Goal: Task Accomplishment & Management: Use online tool/utility

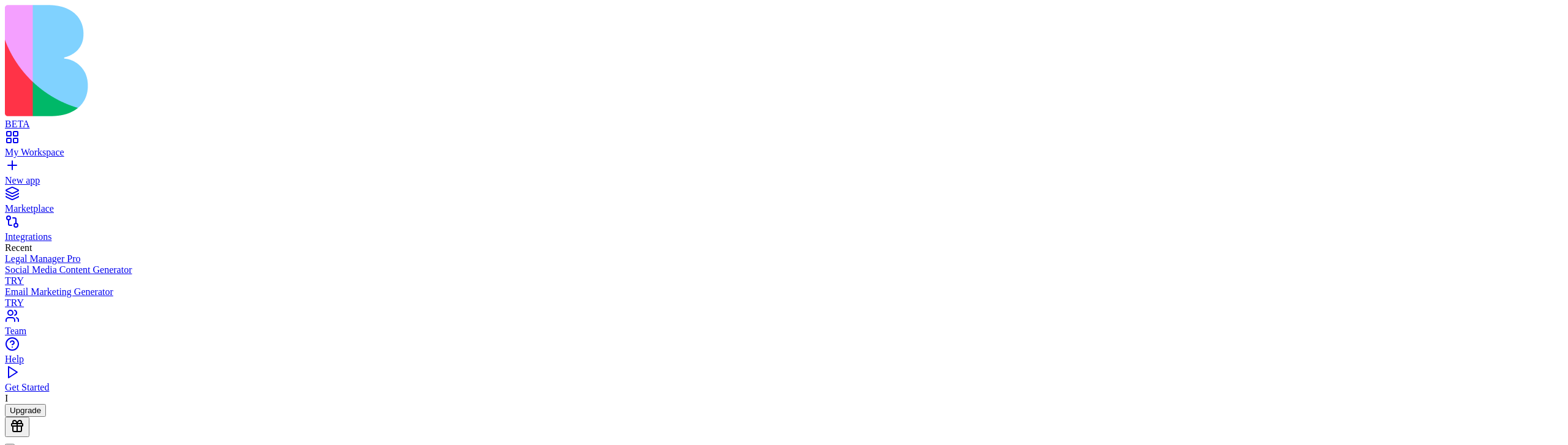
click at [10, 444] on div at bounding box center [10, 446] width 0 height 0
type textarea "*******"
